Goal: Information Seeking & Learning: Get advice/opinions

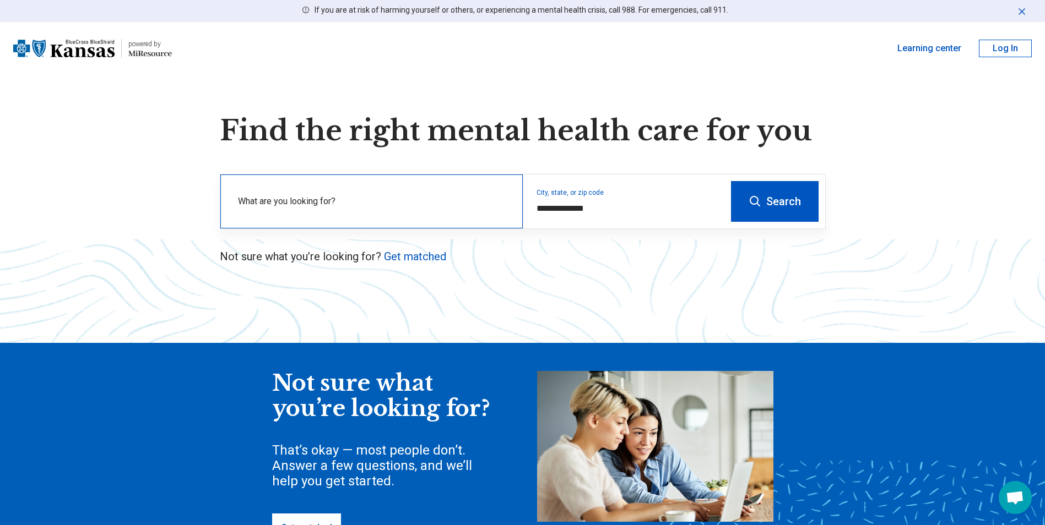
click at [330, 205] on label "What are you looking for?" at bounding box center [374, 201] width 272 height 13
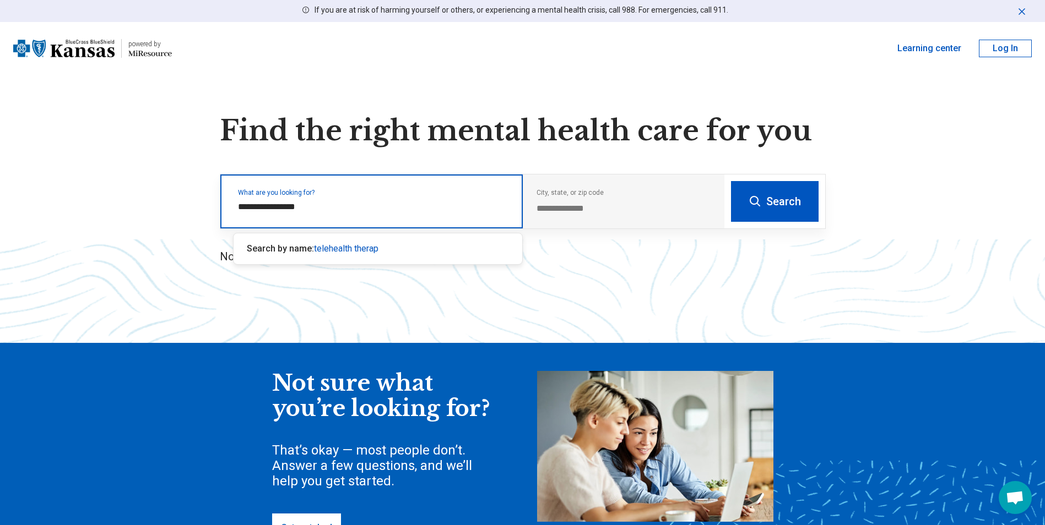
type input "**********"
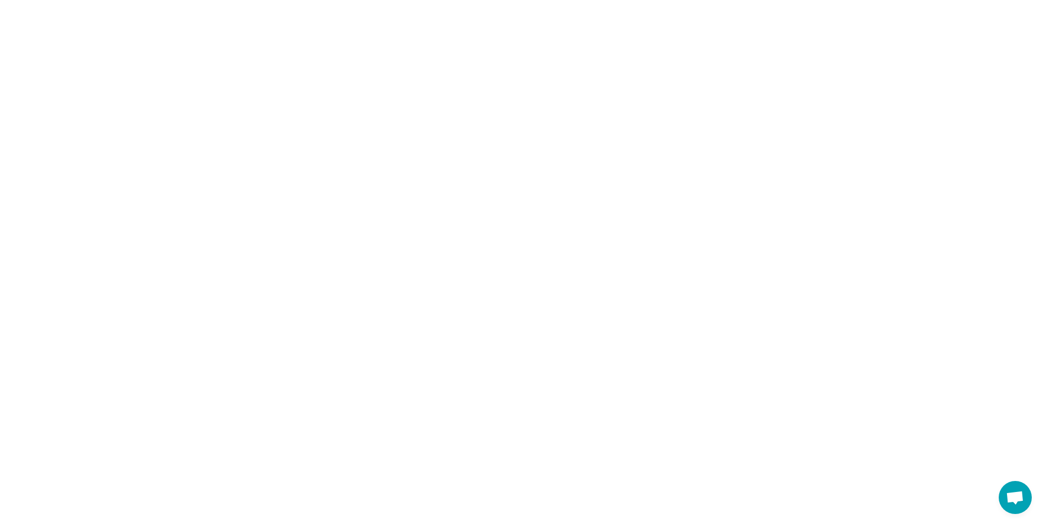
select select "***"
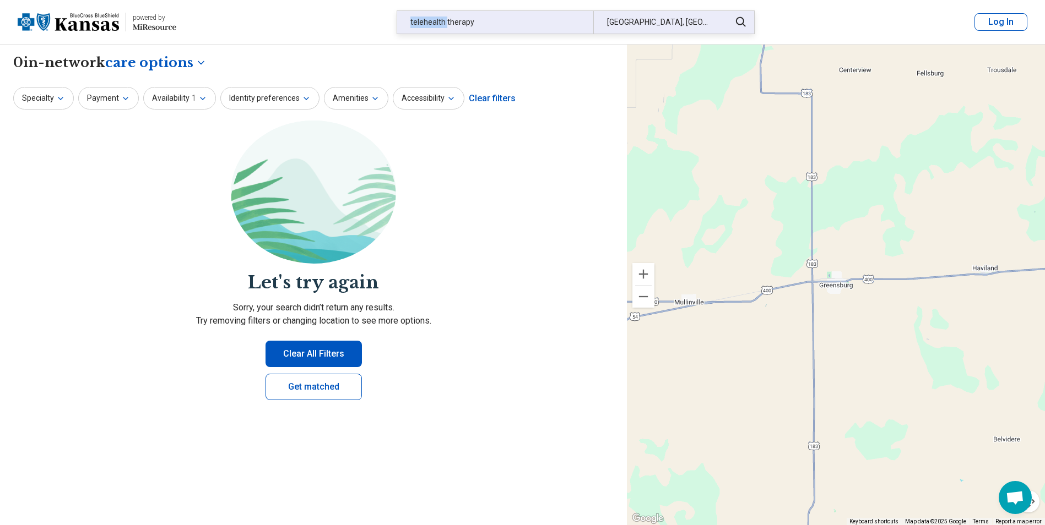
drag, startPoint x: 447, startPoint y: 20, endPoint x: 410, endPoint y: 21, distance: 36.9
click at [410, 21] on div "telehealth therapy" at bounding box center [495, 22] width 196 height 23
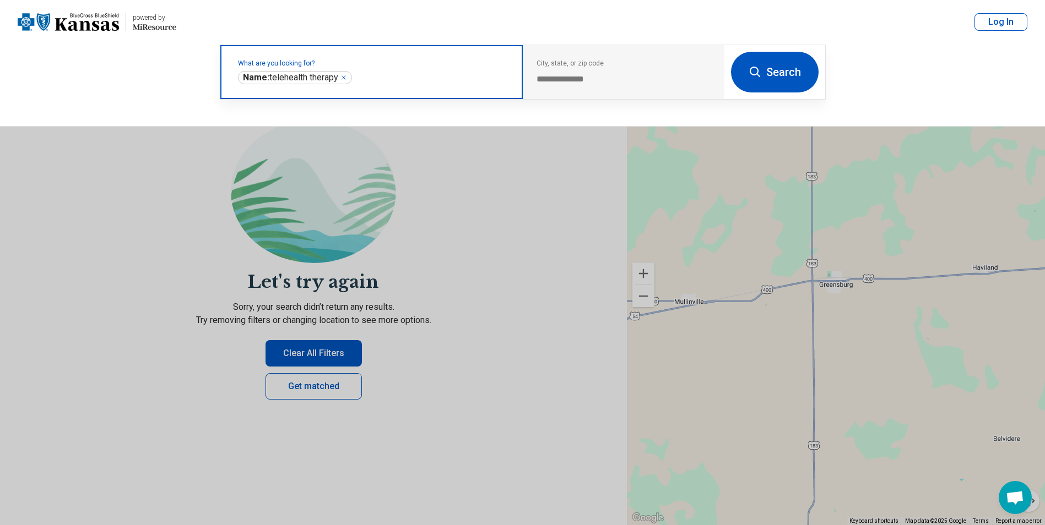
drag, startPoint x: 410, startPoint y: 21, endPoint x: 347, endPoint y: 79, distance: 85.4
click at [347, 79] on icon "Remove" at bounding box center [343, 77] width 7 height 7
click at [349, 67] on label "What are you looking for?" at bounding box center [374, 63] width 272 height 7
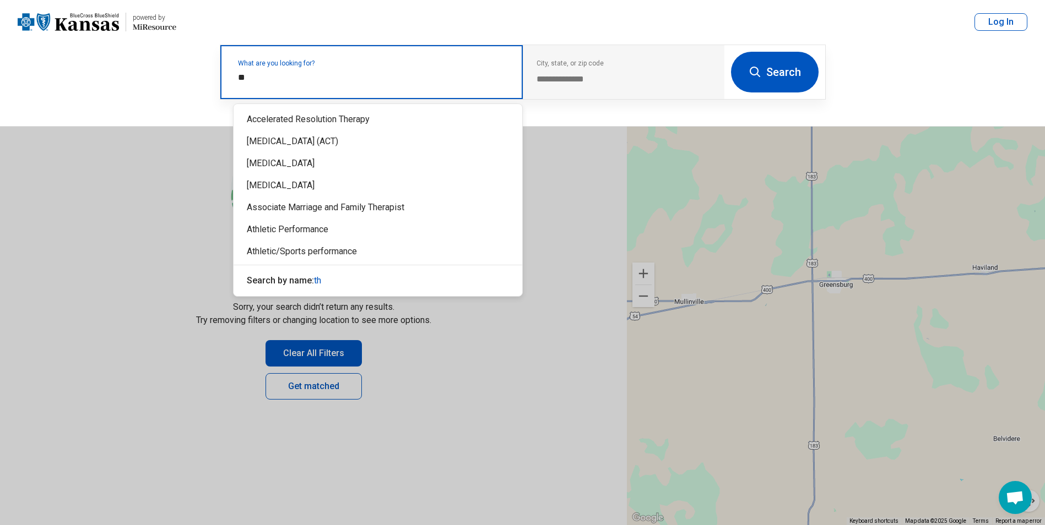
type input "*"
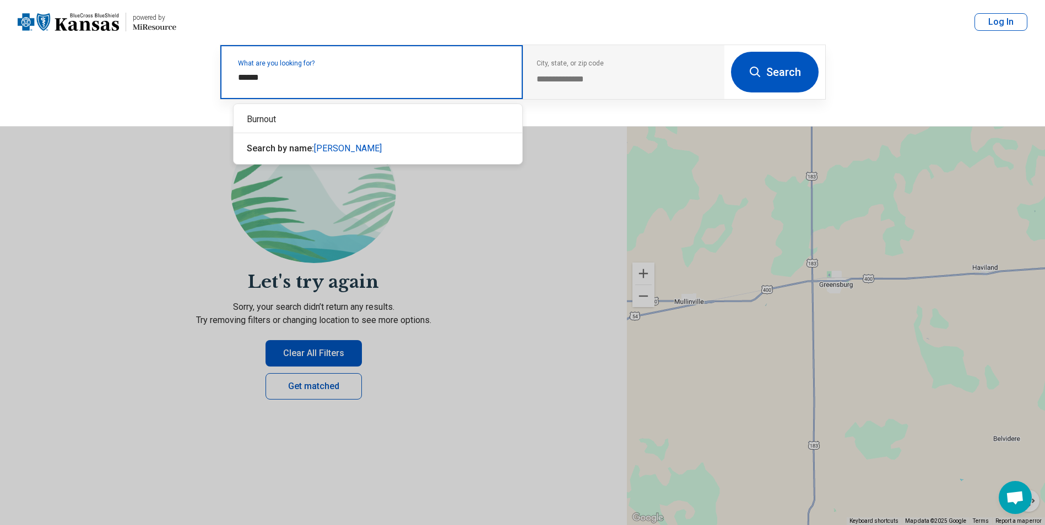
type input "*******"
click at [263, 113] on div "Burnout" at bounding box center [378, 120] width 289 height 22
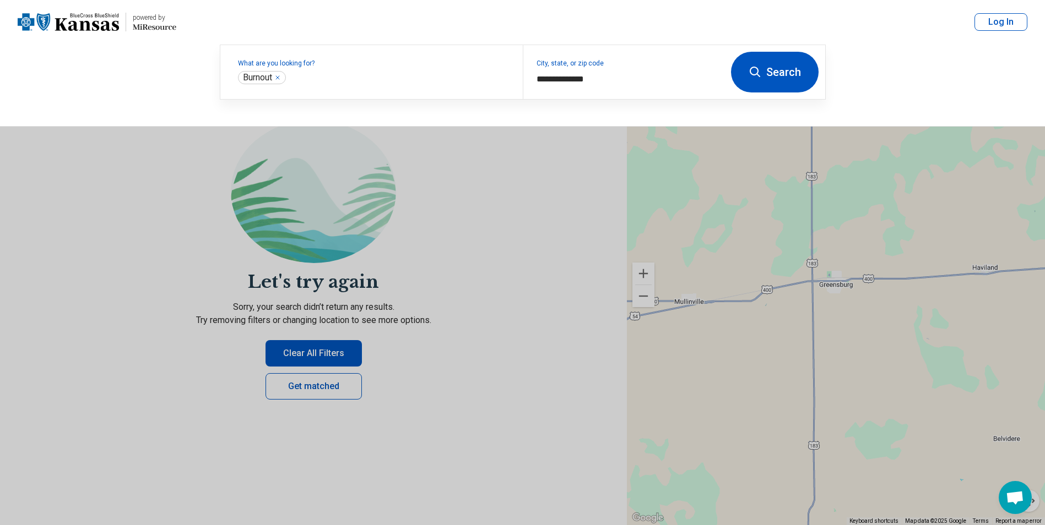
click at [763, 75] on button "Search" at bounding box center [775, 72] width 88 height 41
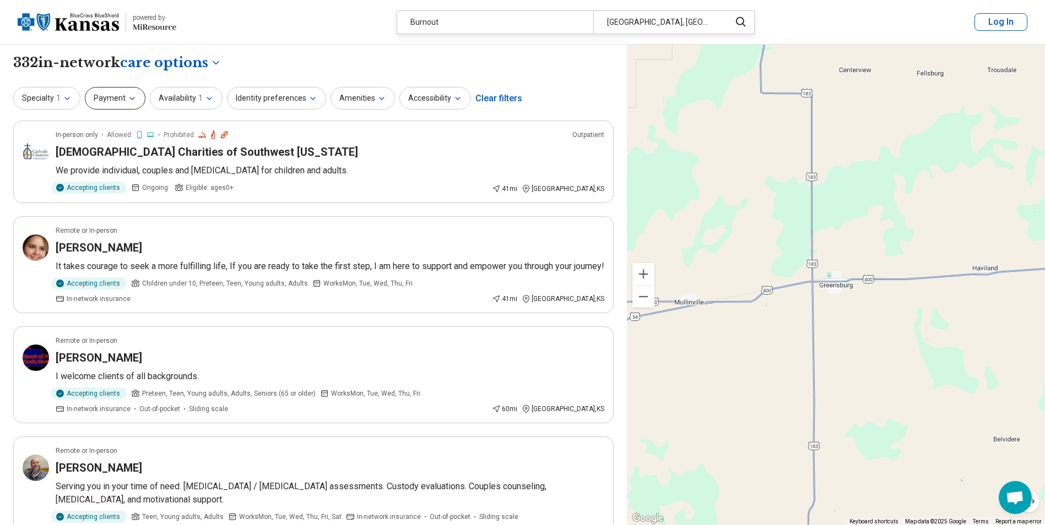
click at [111, 102] on button "Payment" at bounding box center [115, 98] width 61 height 23
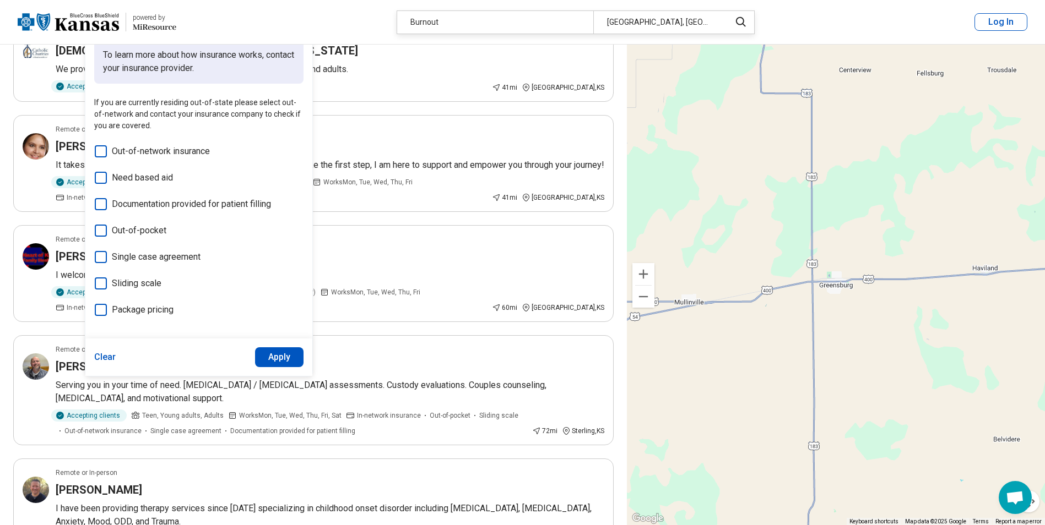
scroll to position [110, 0]
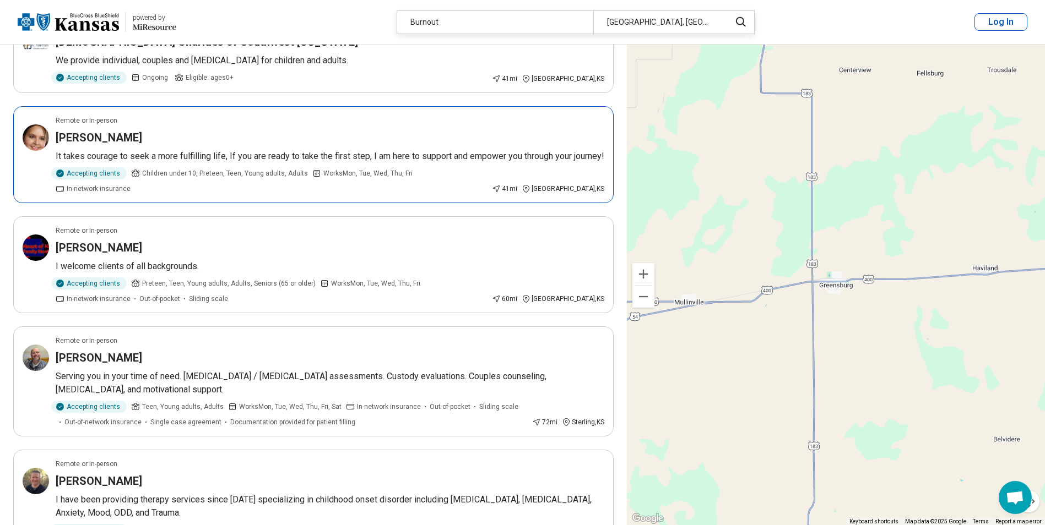
scroll to position [0, 0]
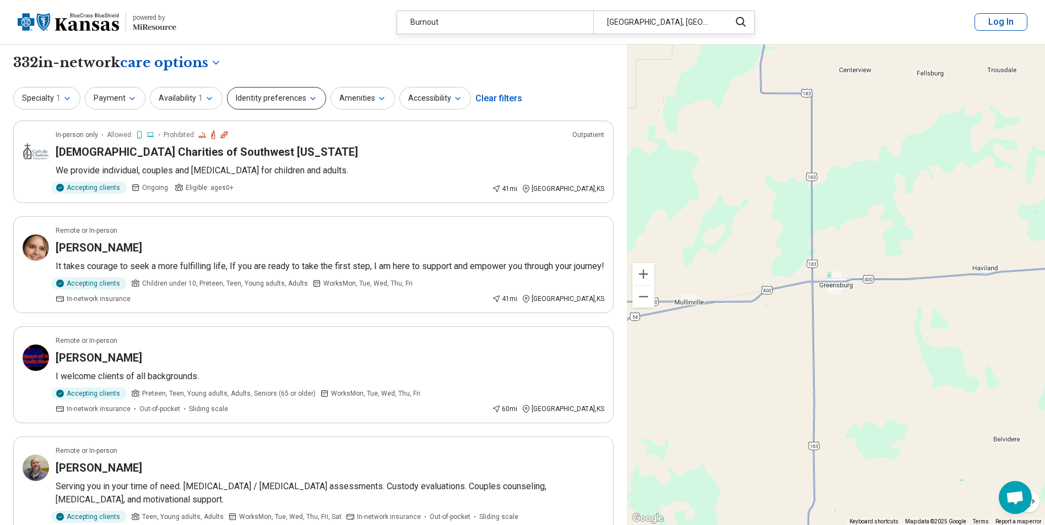
click at [308, 100] on icon "button" at bounding box center [312, 98] width 9 height 9
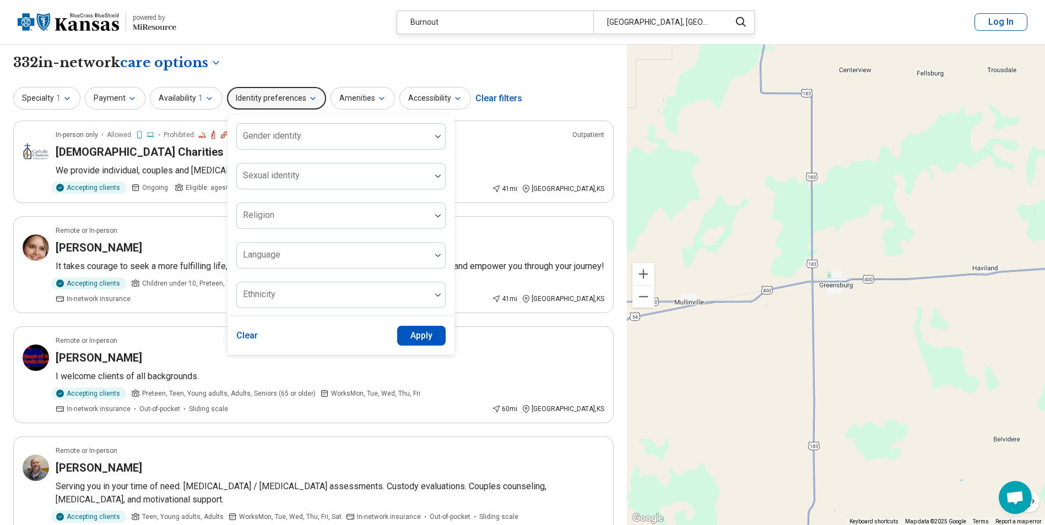
click at [308, 100] on icon "button" at bounding box center [312, 98] width 9 height 9
click at [124, 100] on button "Payment" at bounding box center [115, 98] width 61 height 23
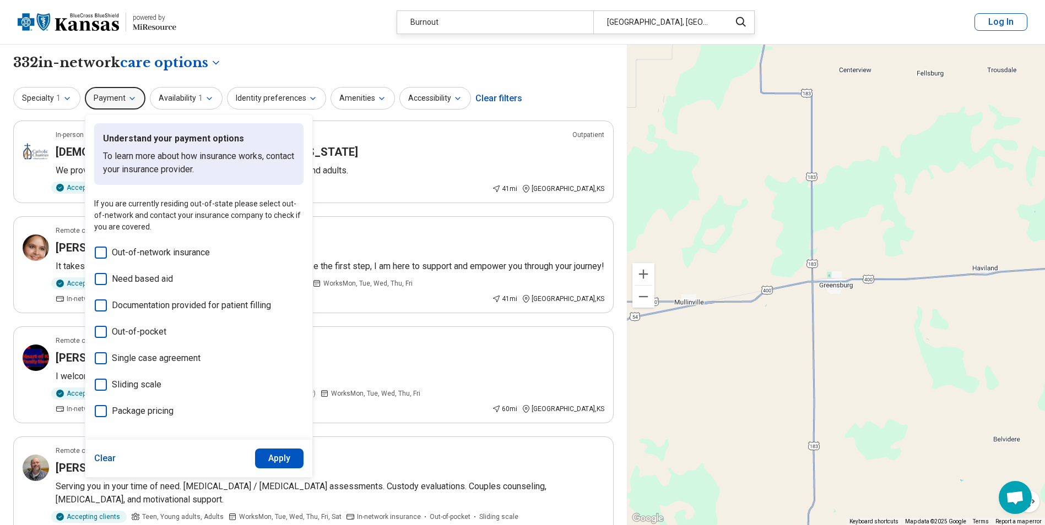
click at [124, 100] on button "Payment" at bounding box center [115, 98] width 61 height 23
click at [446, 104] on button "Accessibility" at bounding box center [435, 98] width 72 height 23
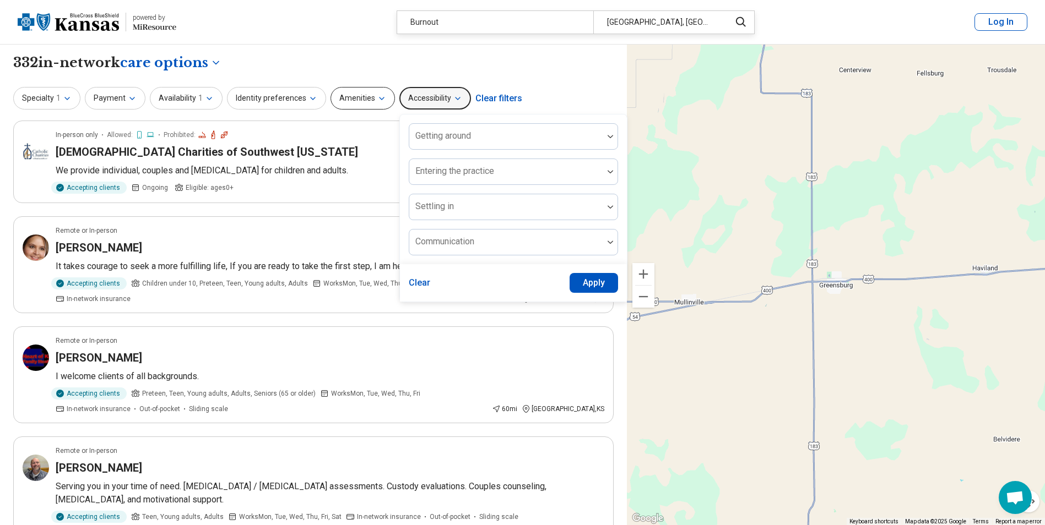
click at [377, 96] on icon "button" at bounding box center [381, 98] width 9 height 9
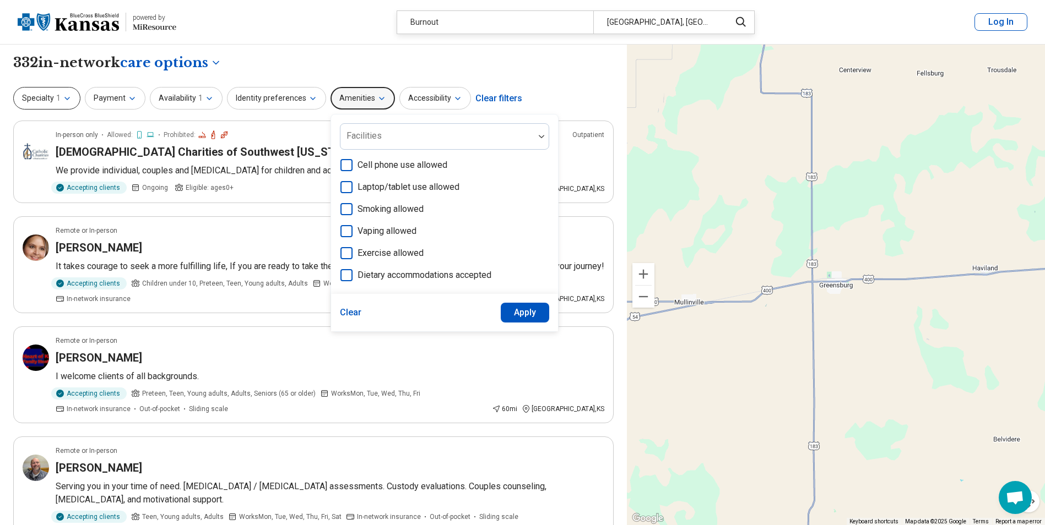
click at [45, 103] on button "Specialty 1" at bounding box center [46, 98] width 67 height 23
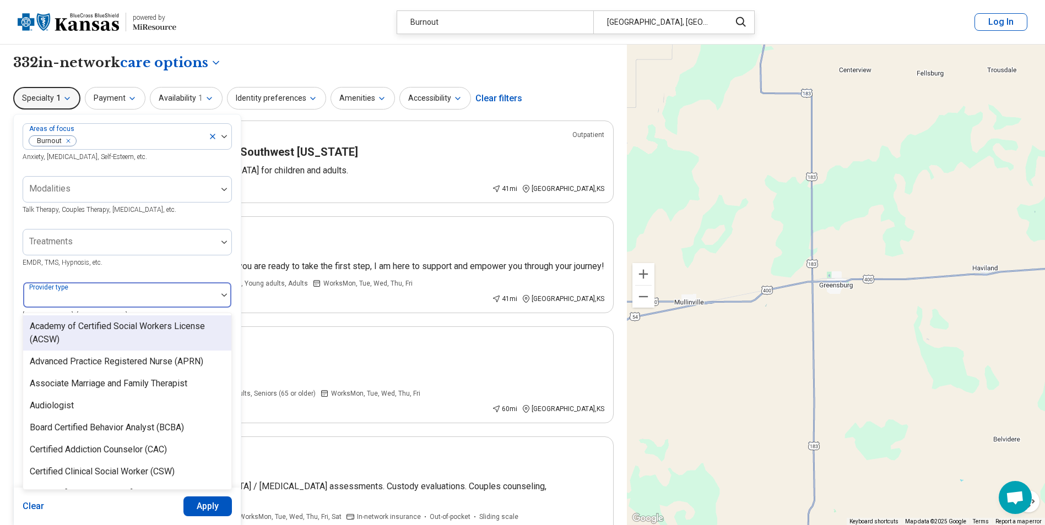
click at [199, 295] on div at bounding box center [120, 299] width 185 height 15
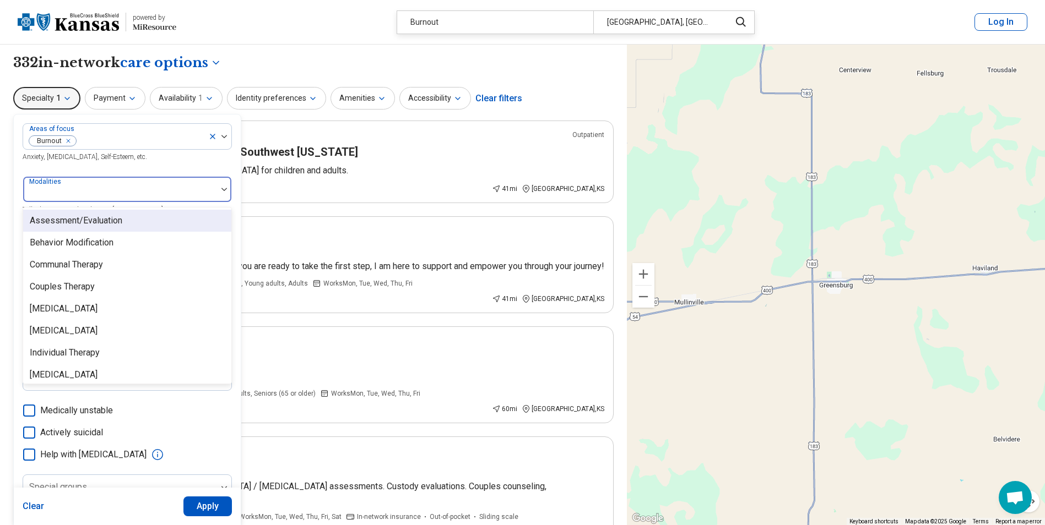
click at [142, 194] on div at bounding box center [120, 193] width 185 height 15
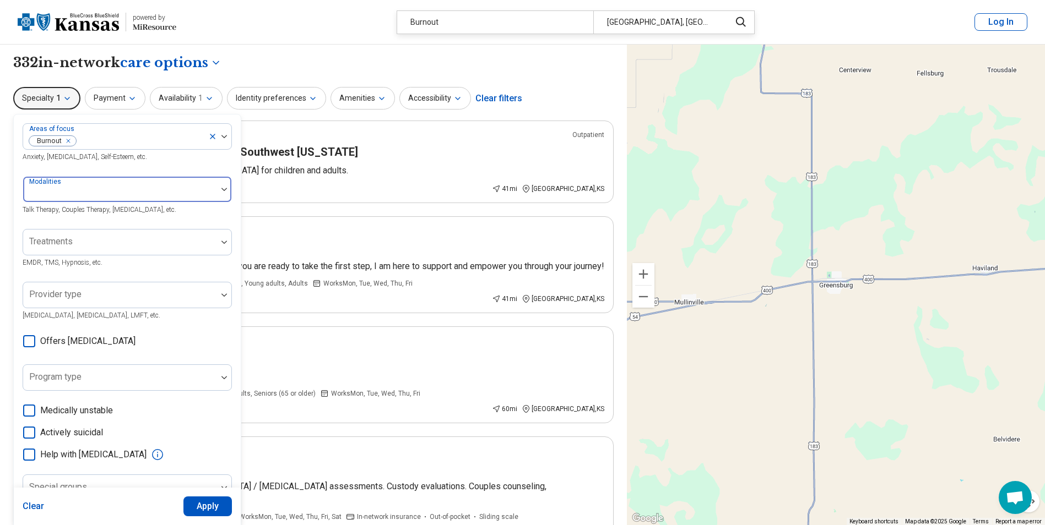
click at [142, 194] on div at bounding box center [120, 193] width 185 height 15
click at [182, 134] on div at bounding box center [140, 140] width 127 height 15
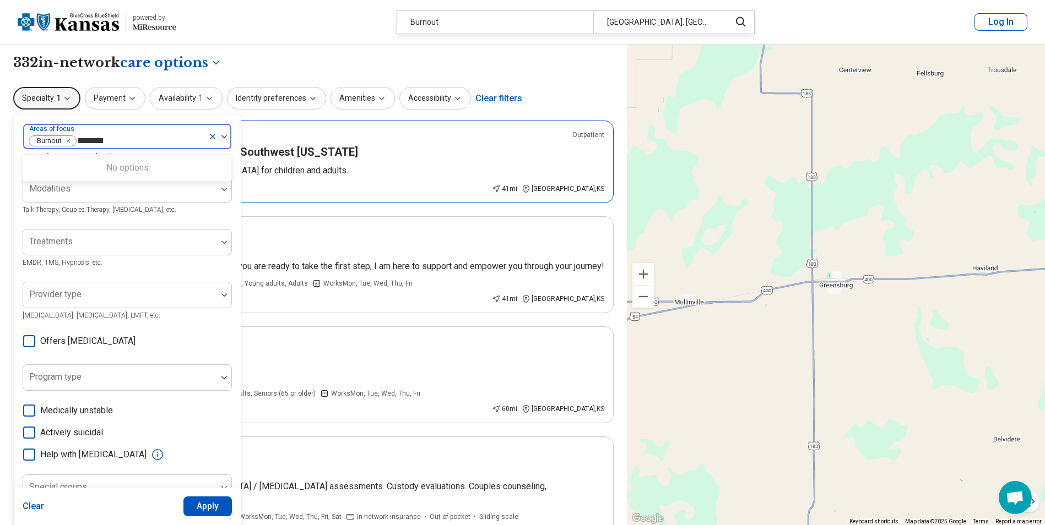
type input "*********"
click button "Apply" at bounding box center [207, 507] width 49 height 20
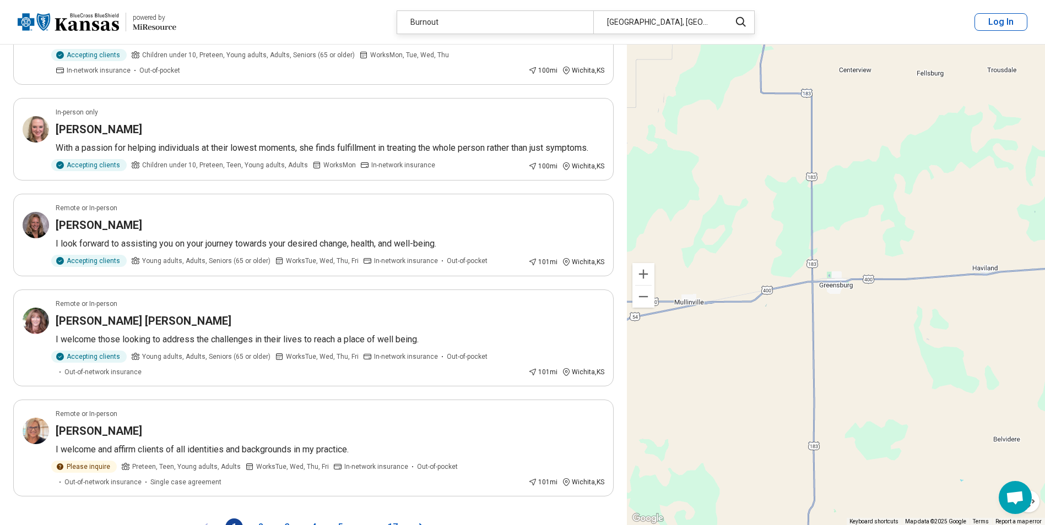
scroll to position [1873, 0]
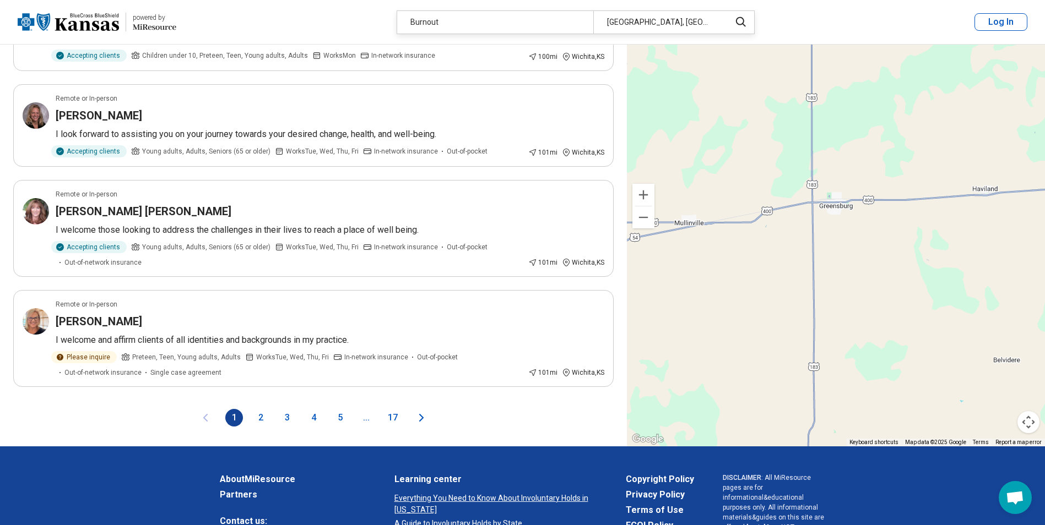
click at [257, 409] on button "2" at bounding box center [261, 418] width 18 height 18
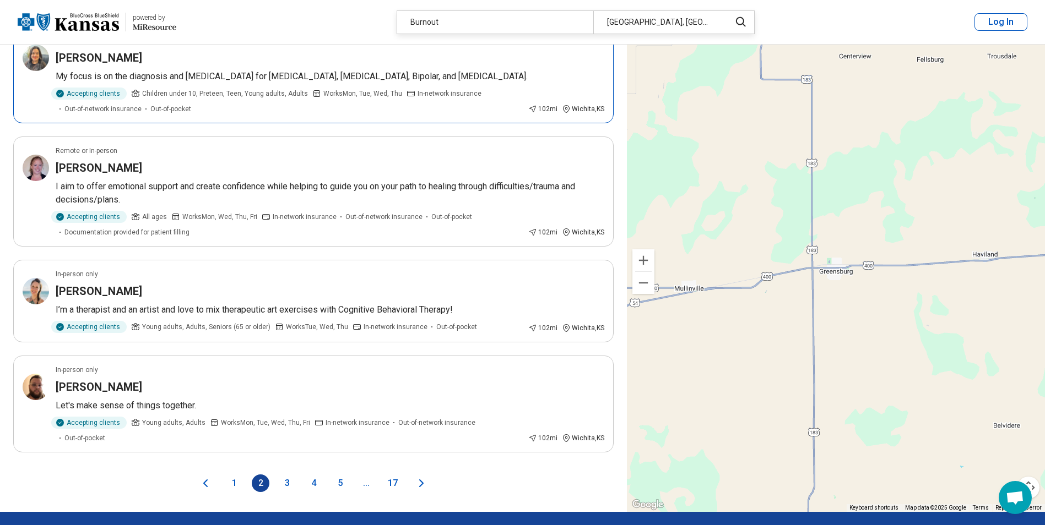
scroll to position [1818, 0]
